Goal: Use online tool/utility: Utilize a website feature to perform a specific function

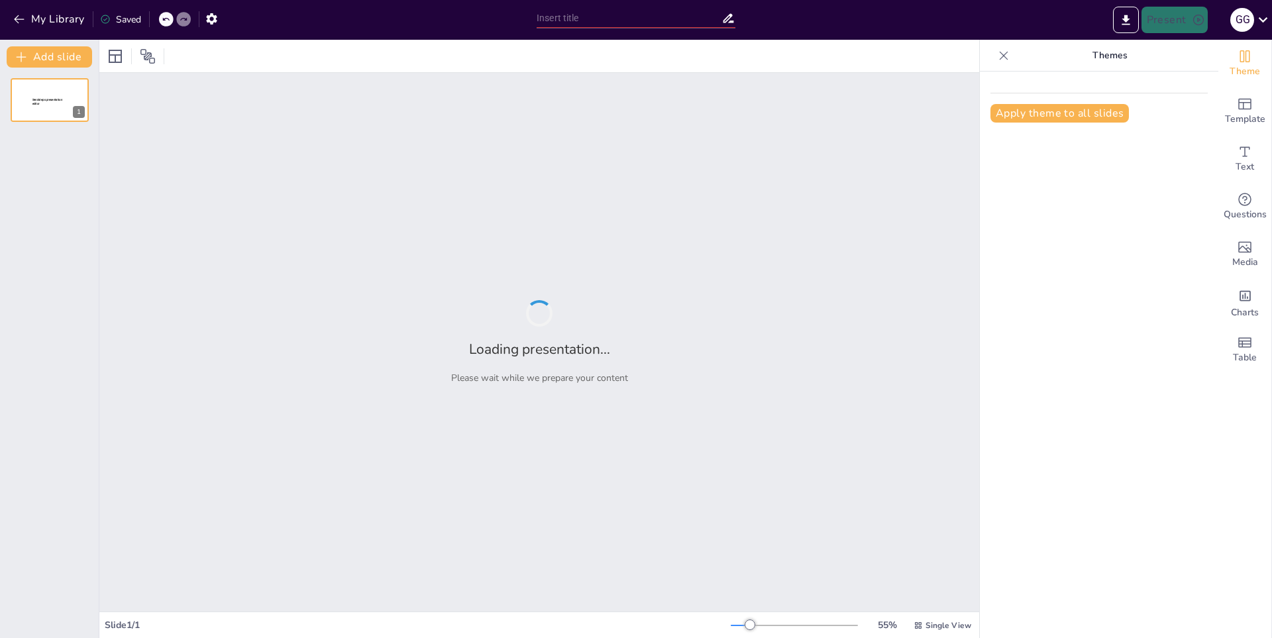
type input "Perú: Un Viaje a Través de su Cultura y Tradiciones"
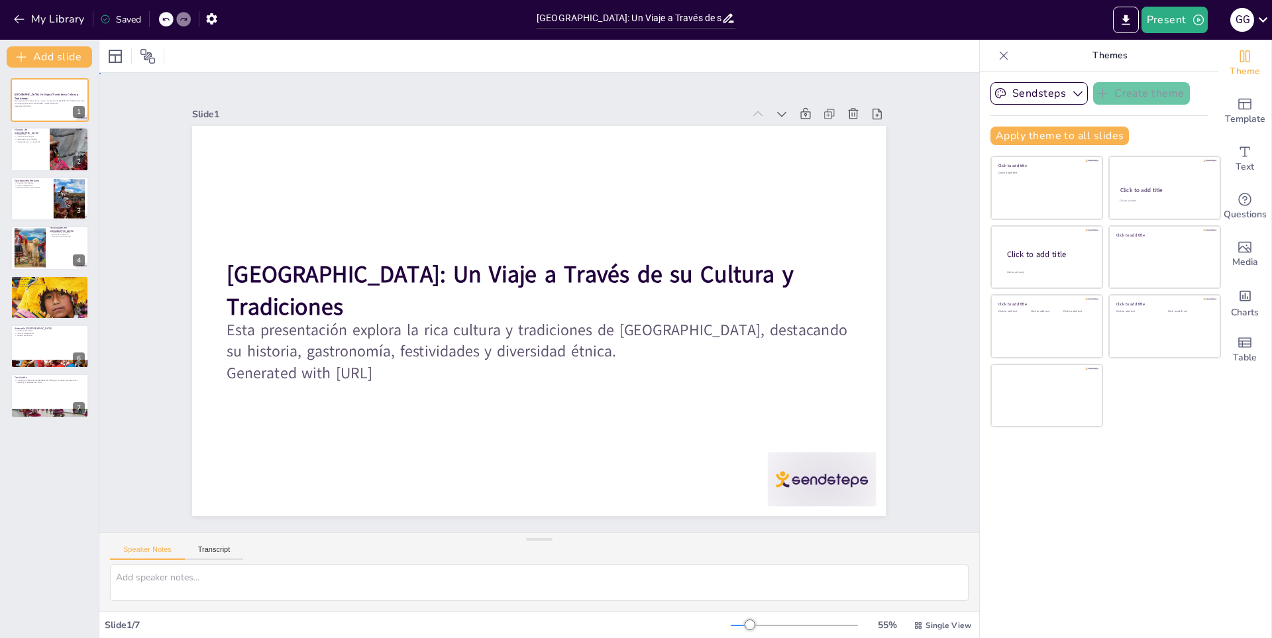
click at [418, 89] on div "Slide 1 Perú: Un Viaje a Través de su Cultura y Tradiciones Esta presentación e…" at bounding box center [539, 302] width 694 height 427
click at [35, 20] on button "My Library" at bounding box center [50, 19] width 80 height 21
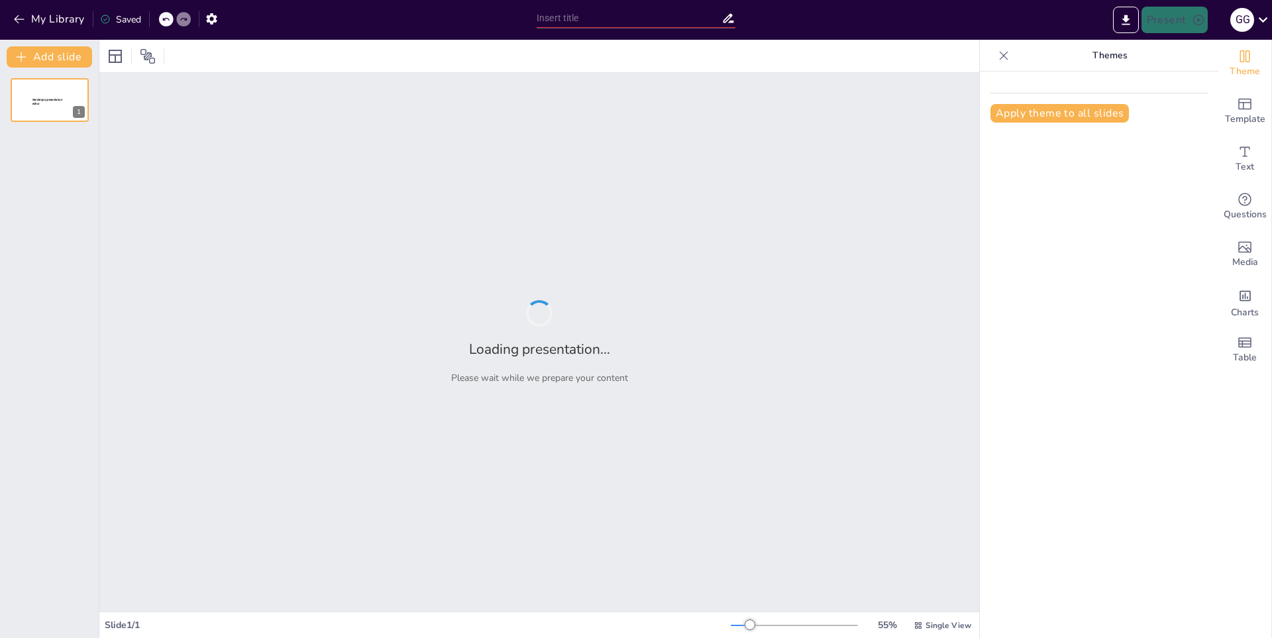
type input "Explorando la Diversidad Cultural de la Época Precolombina"
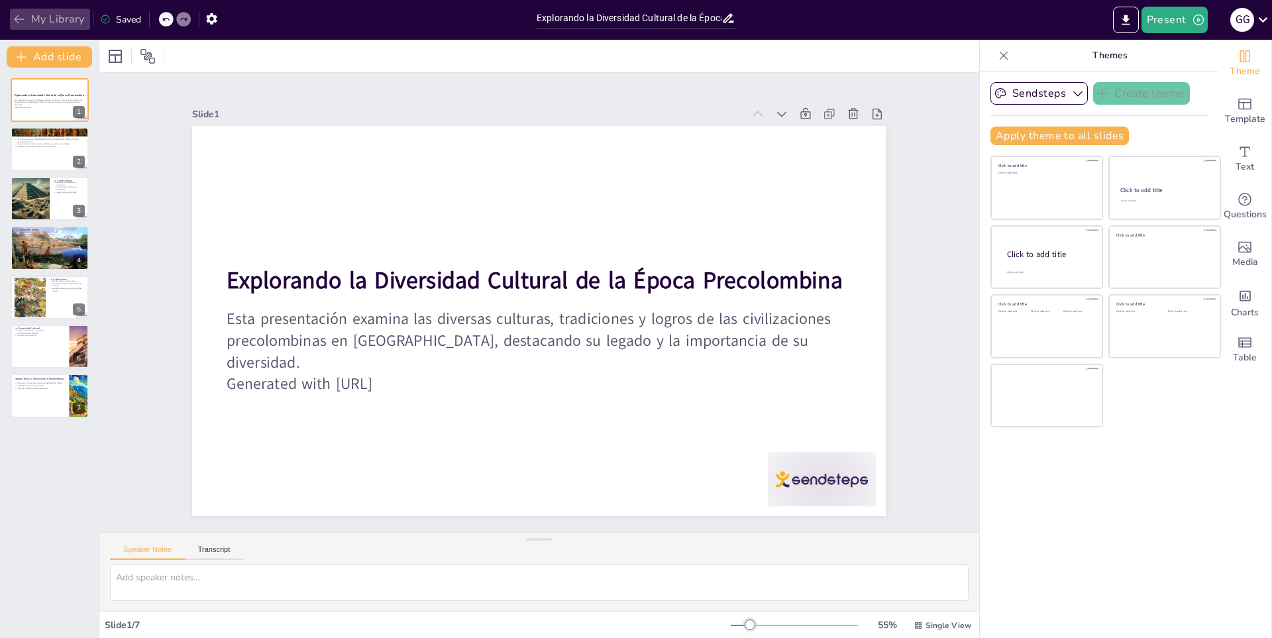
click at [22, 18] on icon "button" at bounding box center [19, 19] width 13 height 13
